Goal: Navigation & Orientation: Go to known website

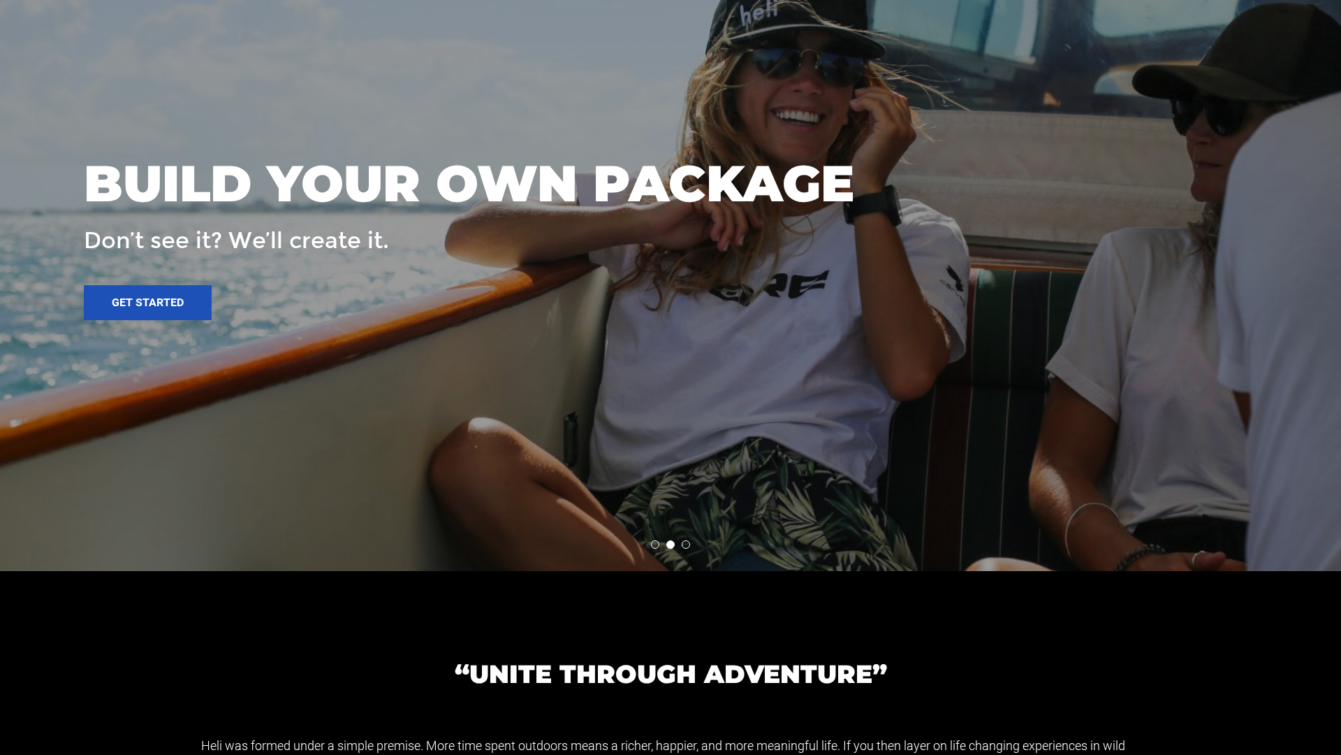
scroll to position [2820, 0]
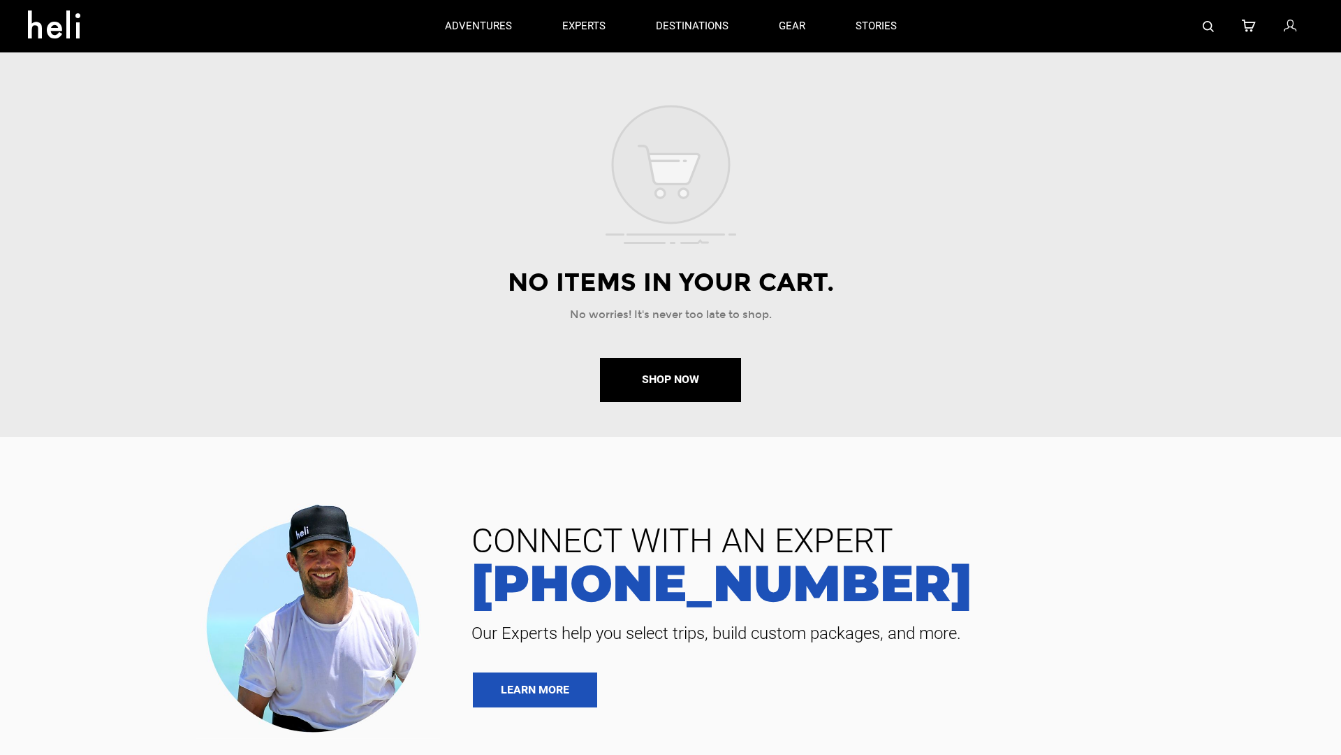
scroll to position [412, 0]
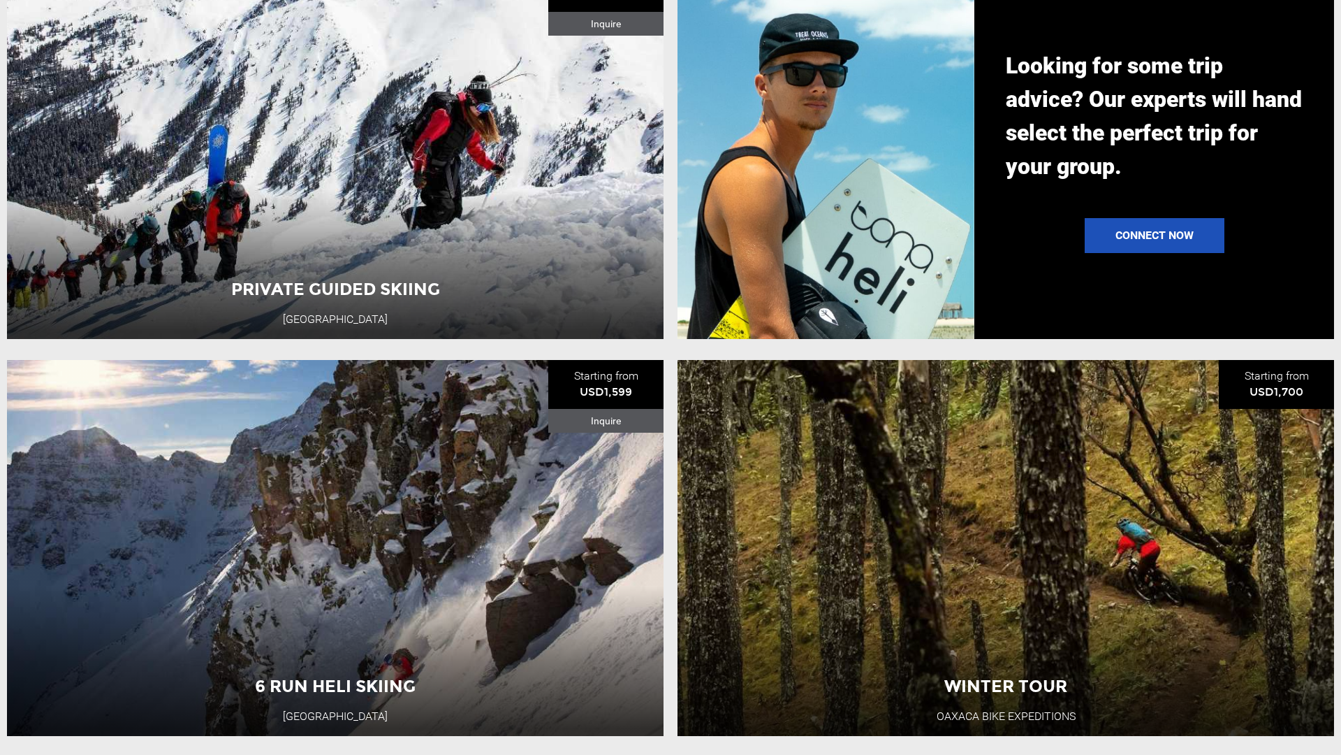
scroll to position [2832, 0]
